Goal: Task Accomplishment & Management: Manage account settings

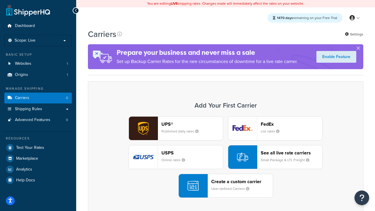
click at [225, 157] on div "UPS® Published daily rates FedEx List rates USPS Online rates See all live rate…" at bounding box center [225, 156] width 263 height 81
click at [291, 124] on header "FedEx" at bounding box center [290, 124] width 61 height 6
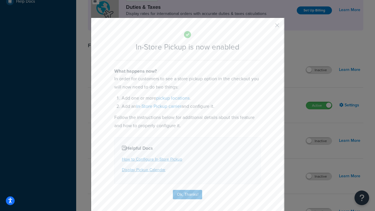
click at [268, 27] on button "button" at bounding box center [267, 27] width 1 height 1
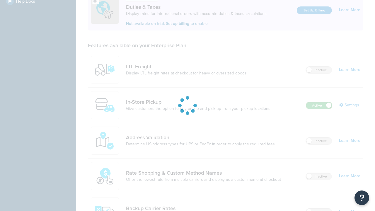
click at [319, 102] on label "Active" at bounding box center [319, 105] width 26 height 7
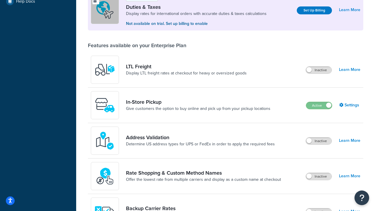
scroll to position [291, 0]
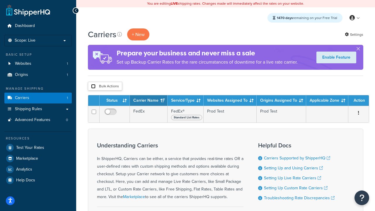
click at [93, 86] on input "checkbox" at bounding box center [93, 86] width 4 height 4
checkbox input "true"
click at [0, 0] on button "Delete" at bounding box center [0, 0] width 0 height 0
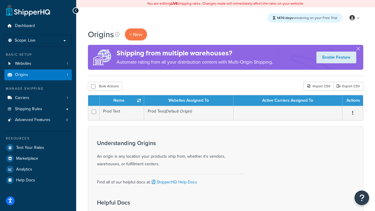
click at [121, 101] on th "Name" at bounding box center [122, 100] width 44 height 11
click at [188, 101] on th "Websites Assigned To" at bounding box center [188, 100] width 89 height 11
click at [287, 101] on th "Active Carriers Assigned To" at bounding box center [287, 100] width 109 height 11
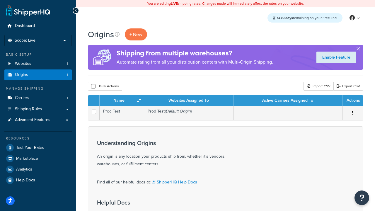
click at [287, 101] on th "Active Carriers Assigned To" at bounding box center [287, 100] width 109 height 11
click at [352, 101] on th "Actions" at bounding box center [352, 100] width 20 height 11
click at [117, 34] on icon at bounding box center [117, 34] width 5 height 5
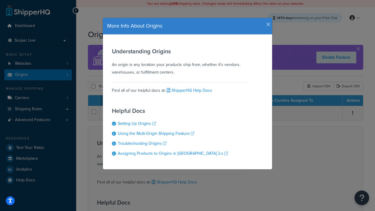
click at [267, 22] on icon "button" at bounding box center [268, 24] width 4 height 5
